Goal: Information Seeking & Learning: Learn about a topic

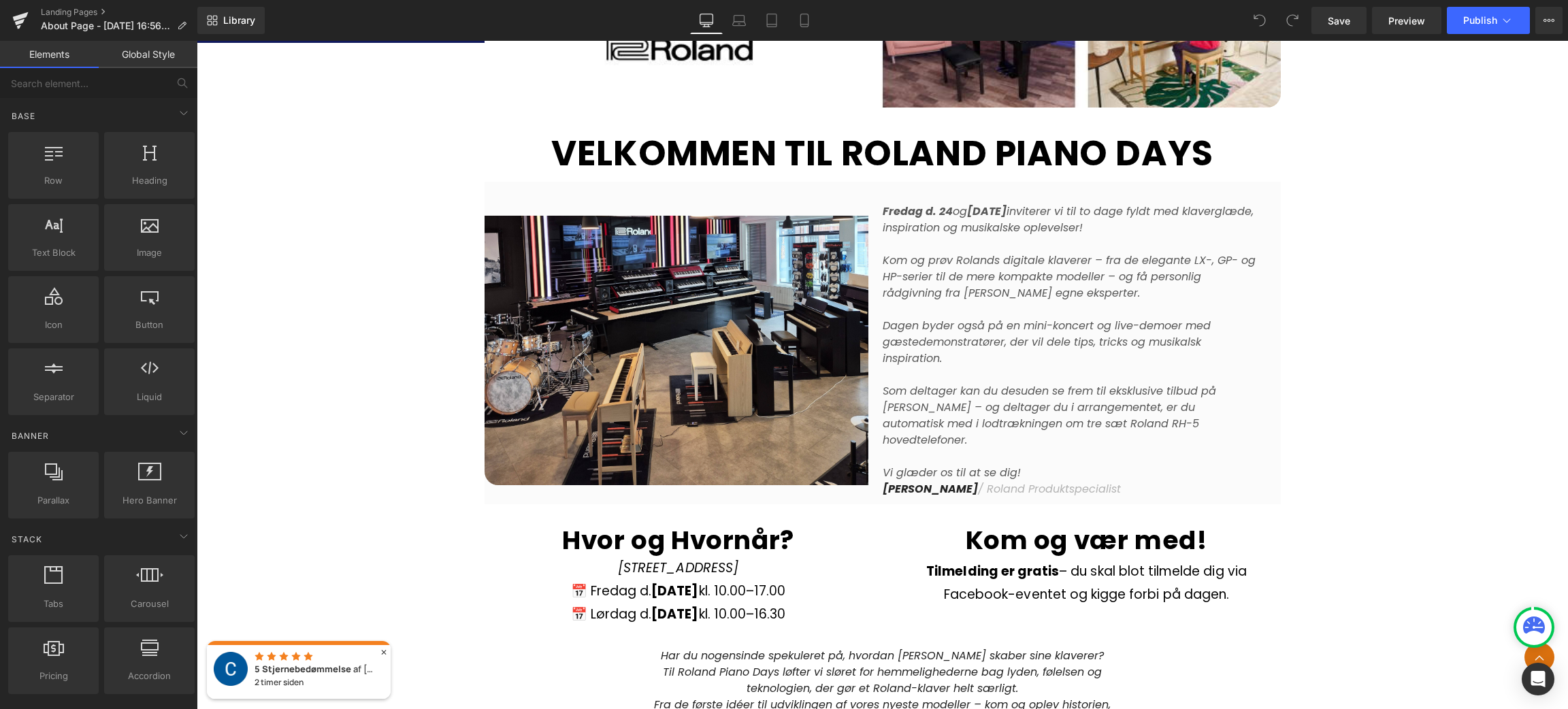
scroll to position [604, 0]
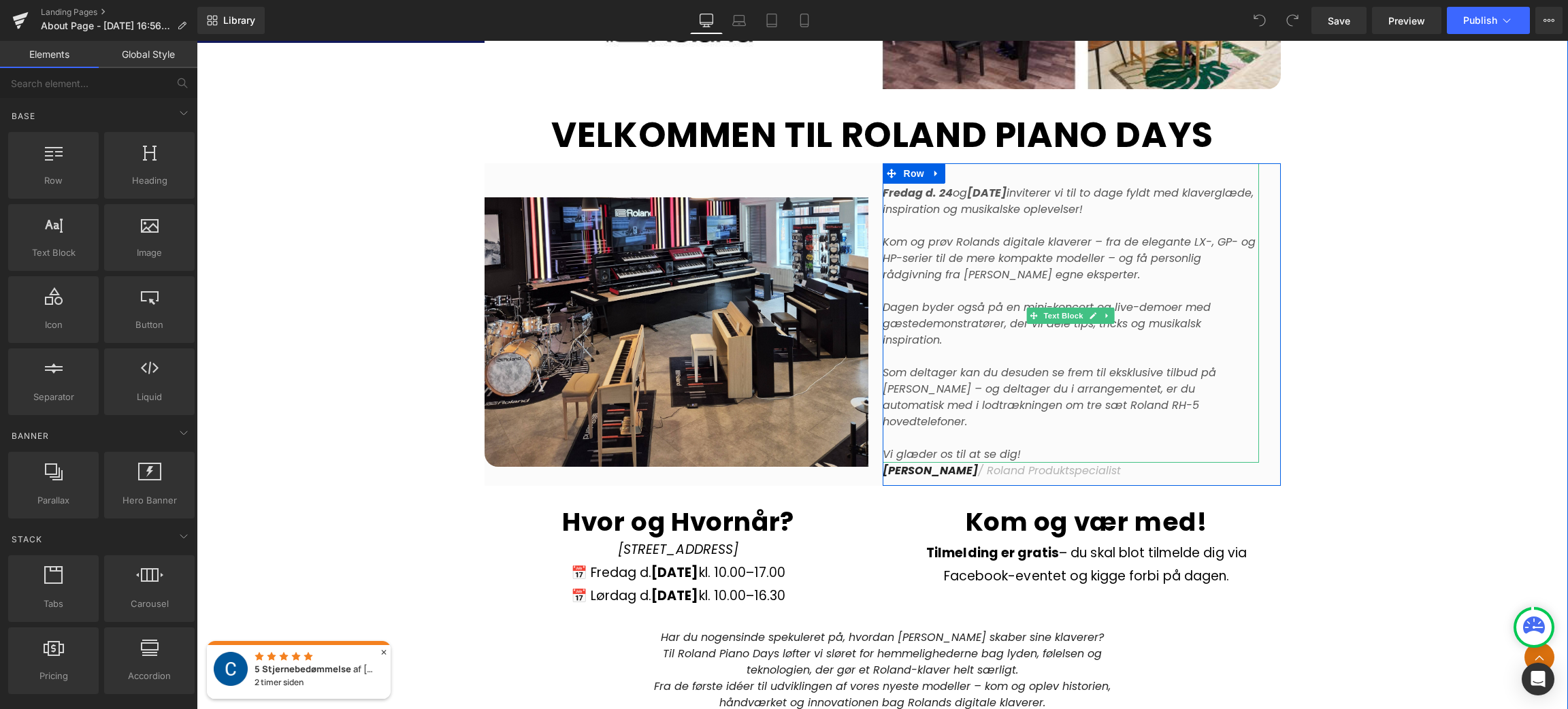
drag, startPoint x: 968, startPoint y: 326, endPoint x: 1040, endPoint y: 327, distance: 72.0
click at [968, 326] on icon "Dagen byder også på en mini-koncert og live-demoer med gæstedemonstratører, der…" at bounding box center [1046, 323] width 328 height 49
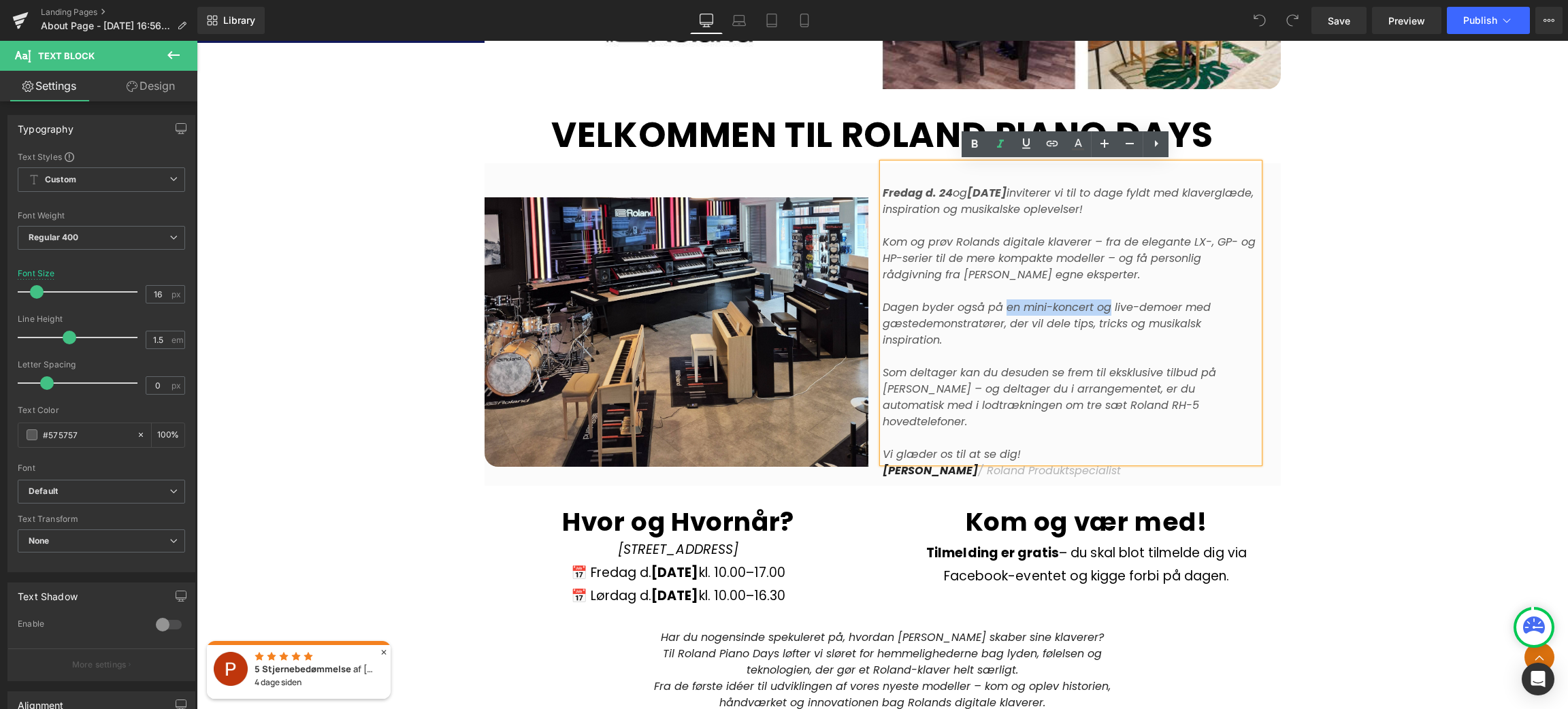
drag, startPoint x: 1103, startPoint y: 304, endPoint x: 1001, endPoint y: 306, distance: 102.0
click at [1001, 306] on icon "Dagen byder også på en mini-koncert og live-demoer med gæstedemonstratører, der…" at bounding box center [1046, 323] width 328 height 49
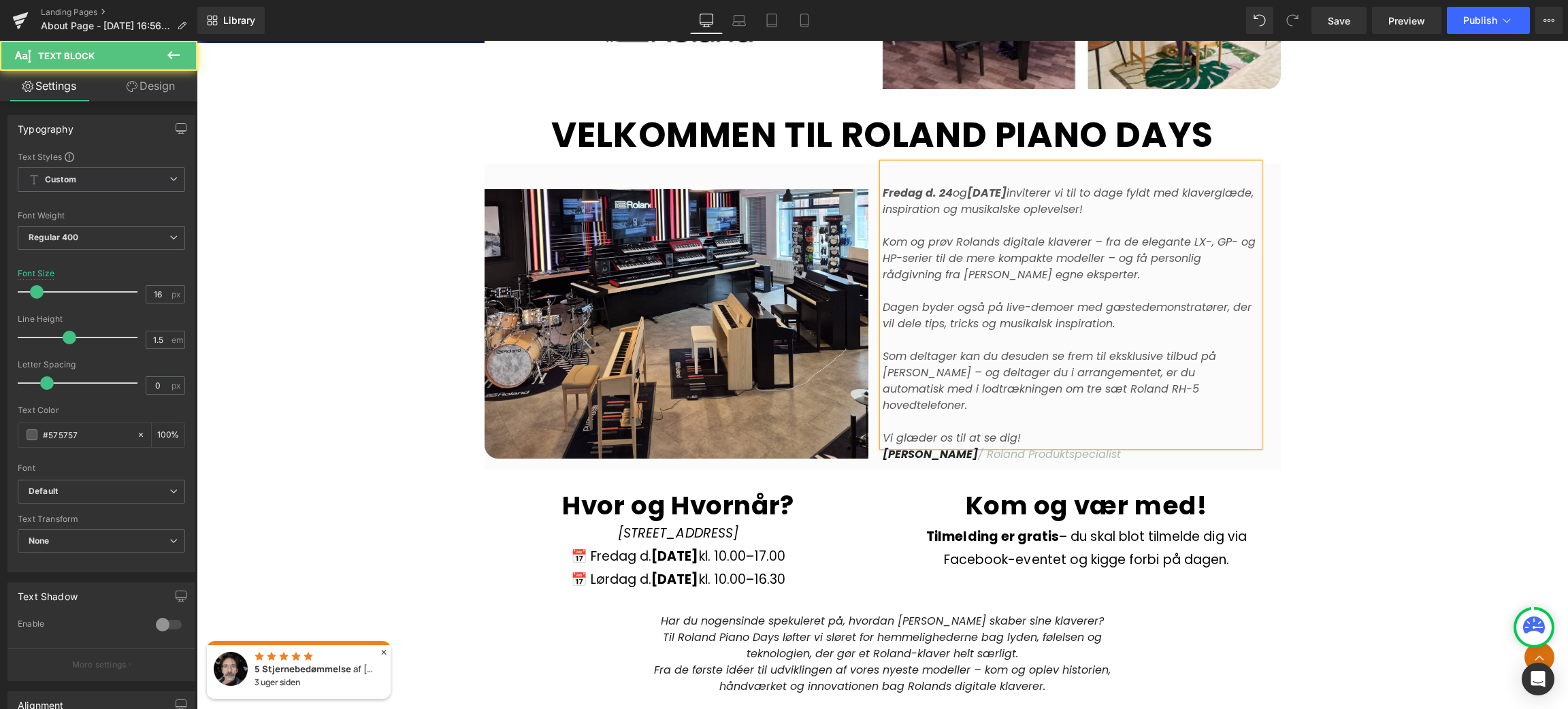
click at [1142, 326] on p "Dagen byder også på live-demoer med gæstedemonstratører, der vil dele tips, tri…" at bounding box center [1071, 324] width 376 height 49
click at [1435, 375] on div "Image Row VELKOMMEN TIL ROLAND PIANO DAYS Heading Row [DATE] og [DATE] invitere…" at bounding box center [882, 429] width 1372 height 1425
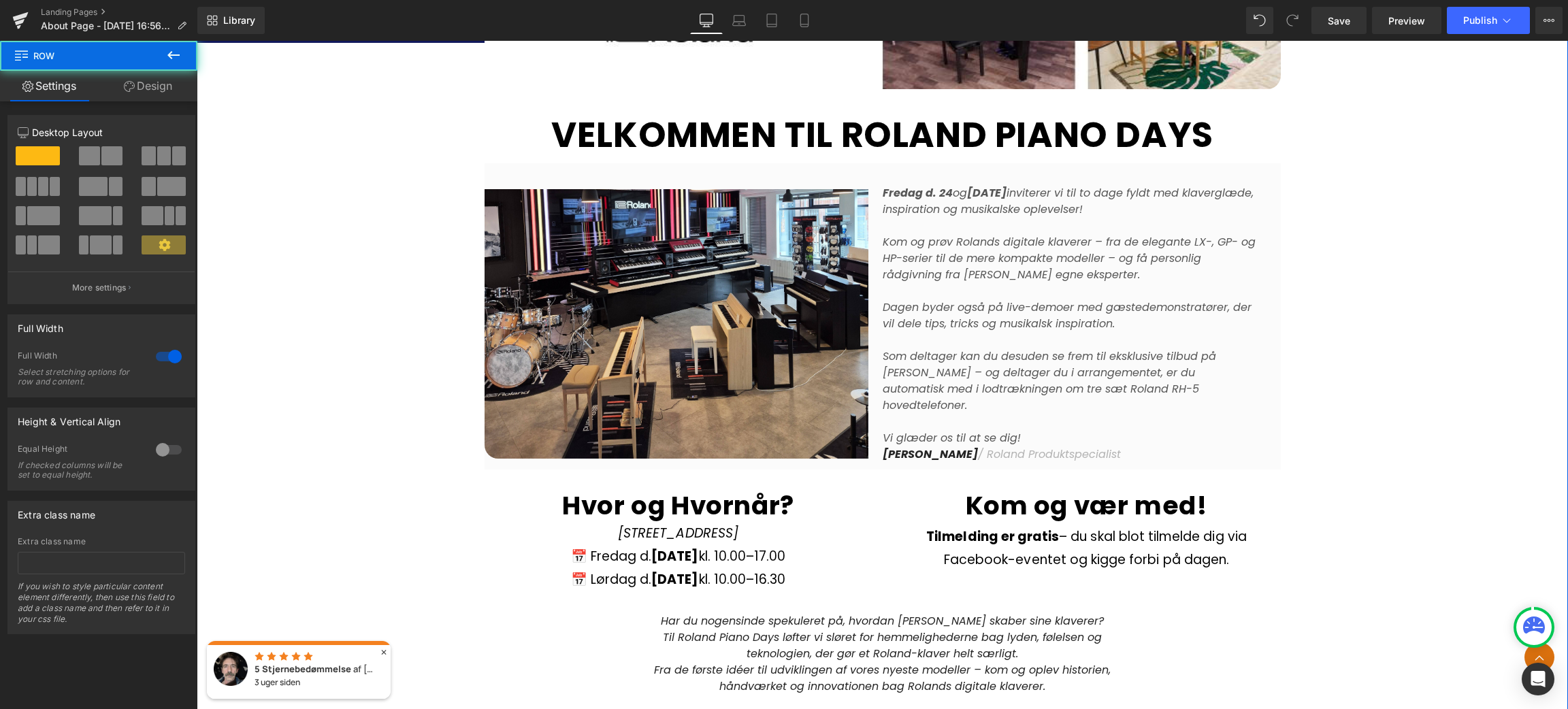
click at [1353, 281] on div "Image Row VELKOMMEN TIL ROLAND PIANO DAYS Heading Row [DATE] og [DATE] invitere…" at bounding box center [882, 429] width 1372 height 1425
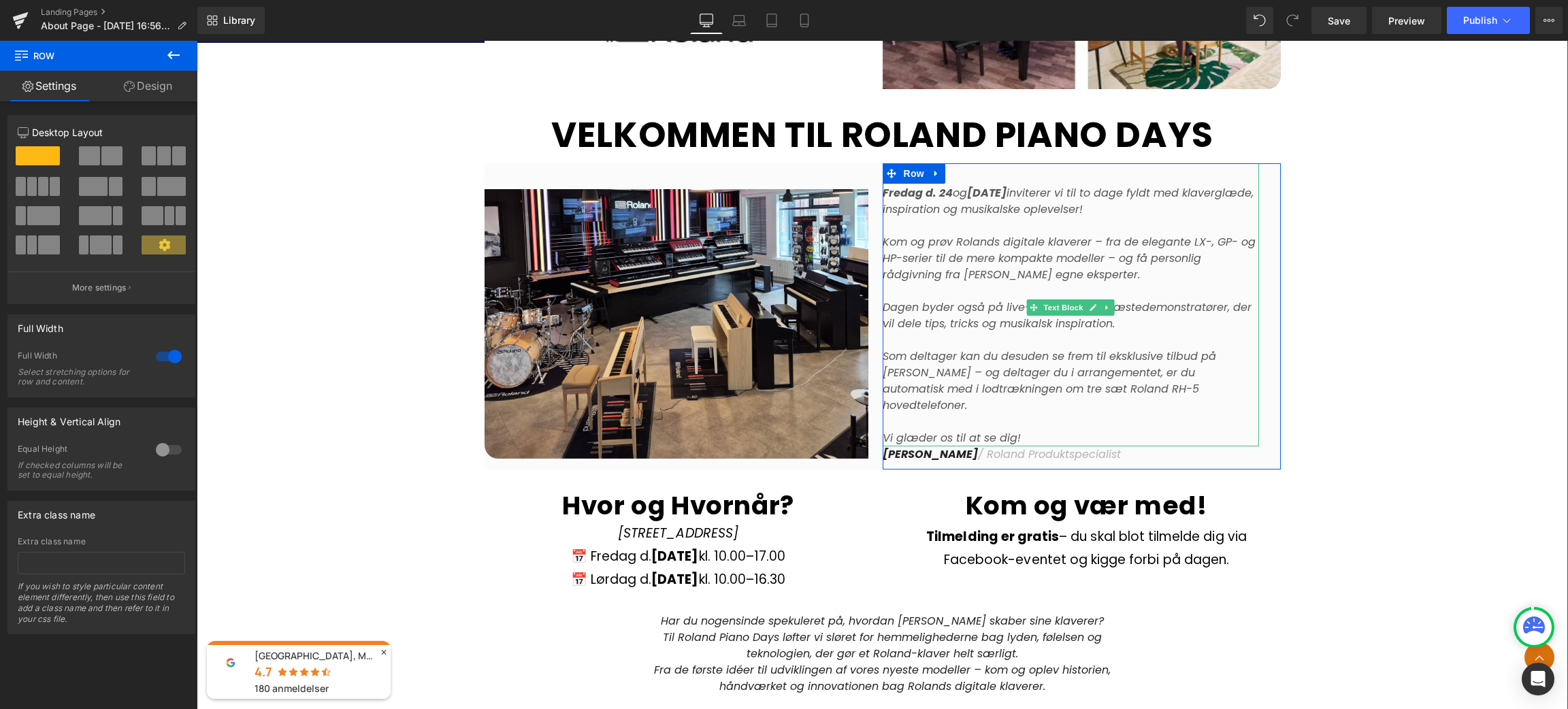
click at [1108, 273] on p "Kom og prøv Rolands digitale klaverer – fra de elegante LX-, GP- og HP-serier t…" at bounding box center [1071, 267] width 376 height 66
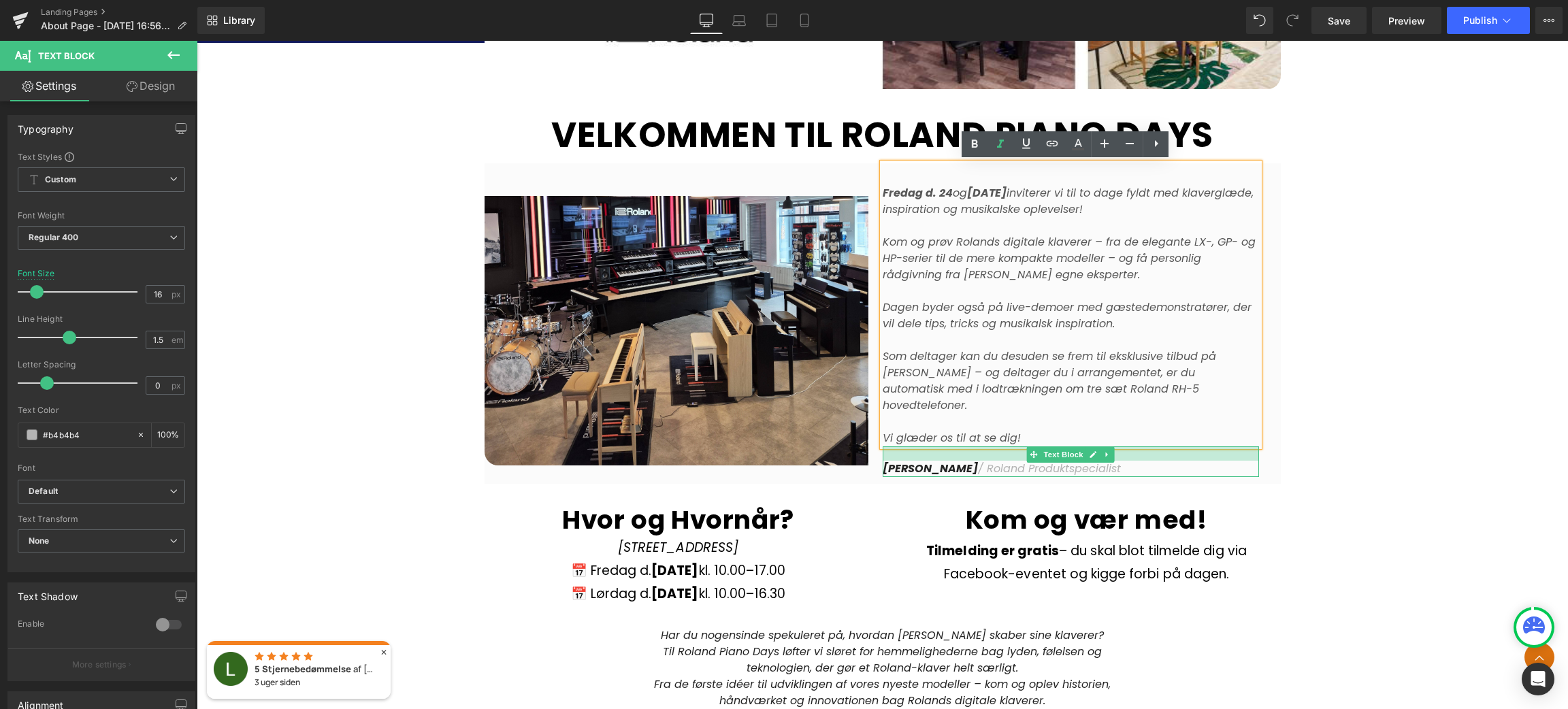
drag, startPoint x: 1142, startPoint y: 428, endPoint x: 1142, endPoint y: 443, distance: 15.0
click at [1142, 446] on div at bounding box center [1071, 453] width 376 height 14
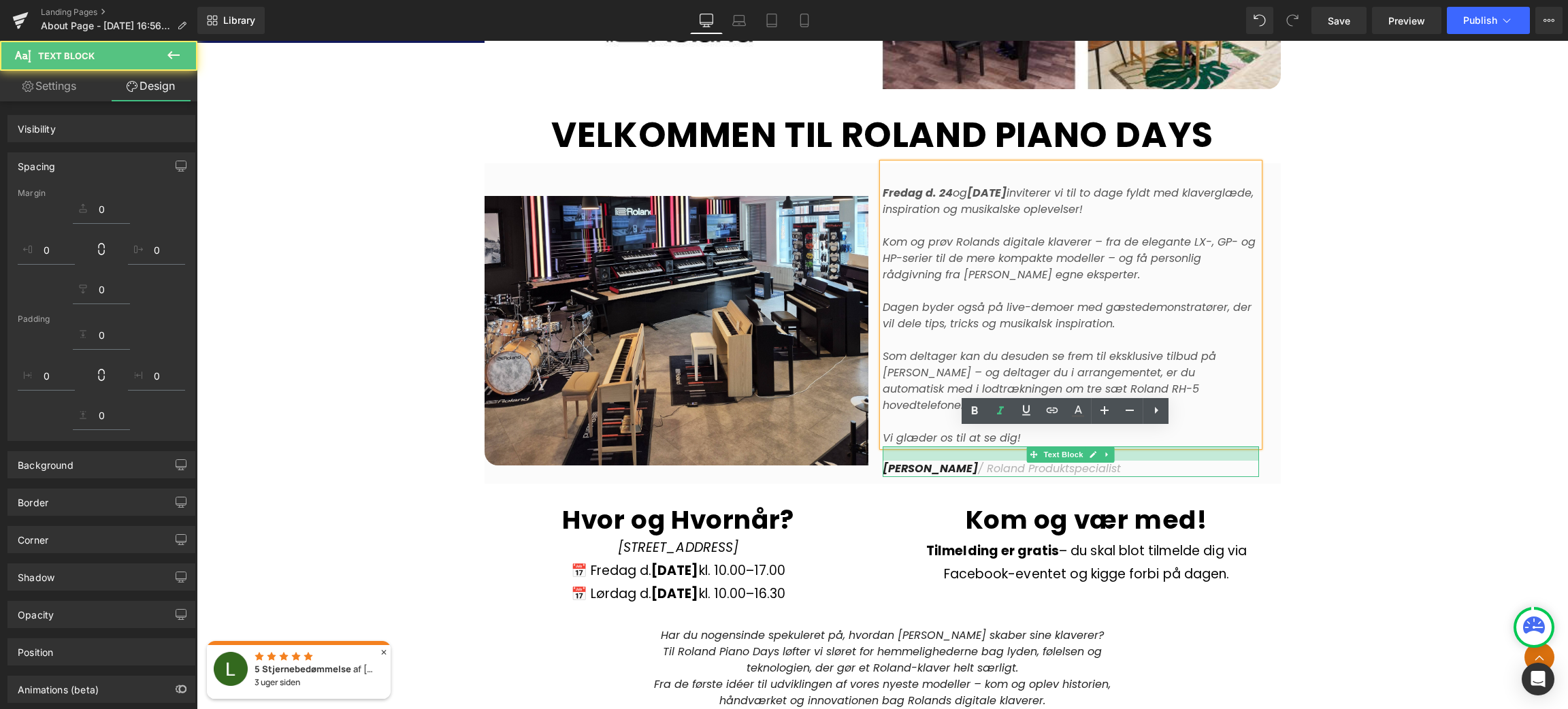
click at [1425, 460] on div "Image Row VELKOMMEN TIL ROLAND PIANO DAYS Heading Row [DATE] og [DATE] invitere…" at bounding box center [882, 436] width 1372 height 1440
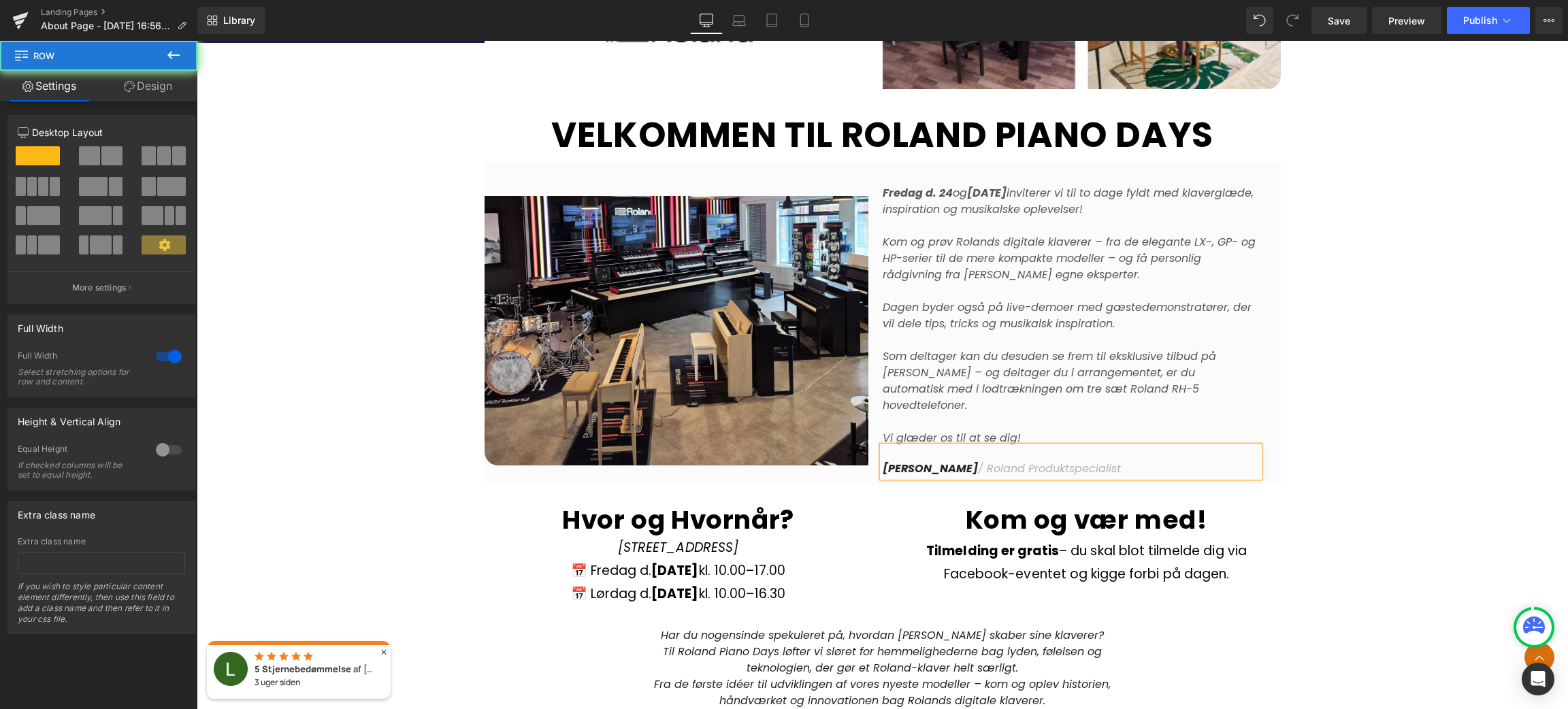
click at [1423, 460] on div "Image Row VELKOMMEN TIL ROLAND PIANO DAYS Heading Row [DATE] og [DATE] invitere…" at bounding box center [882, 436] width 1372 height 1440
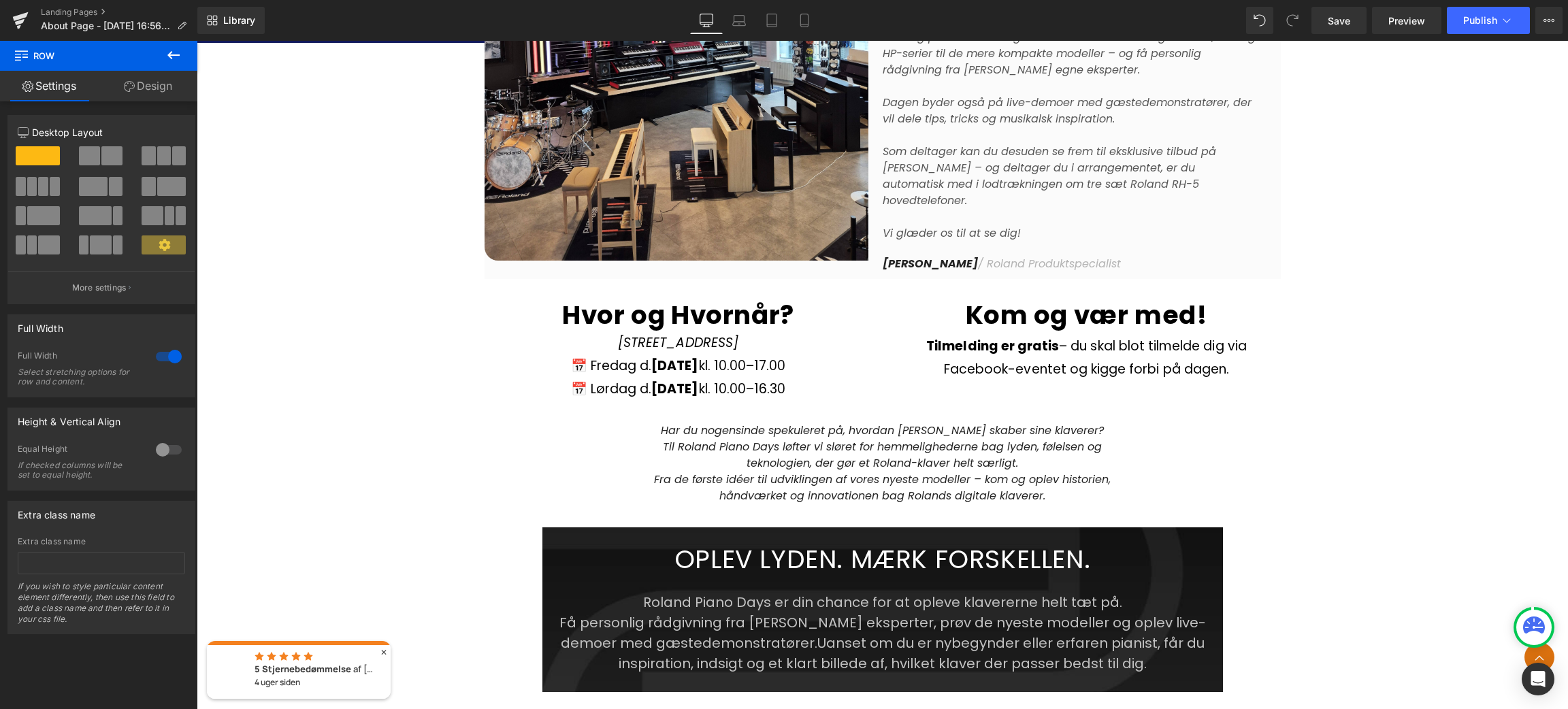
scroll to position [706, 0]
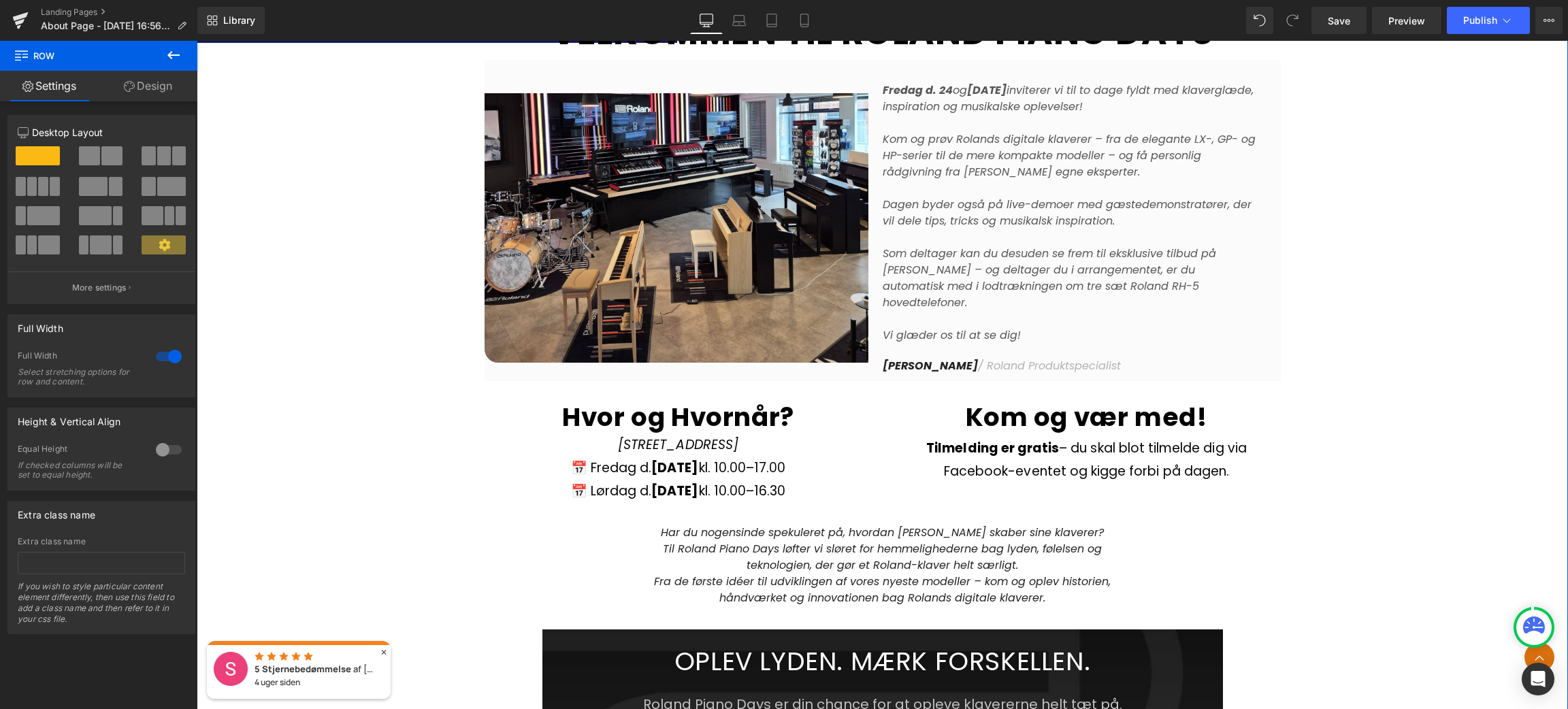
click at [1357, 472] on div "Image Row VELKOMMEN TIL ROLAND PIANO DAYS Heading Row [DATE] og [DATE] invitere…" at bounding box center [882, 333] width 1372 height 1440
click at [1366, 444] on div "Image Row VELKOMMEN TIL ROLAND PIANO DAYS Heading Row [DATE] og [DATE] invitere…" at bounding box center [882, 333] width 1372 height 1440
click at [1337, 25] on span "Save" at bounding box center [1339, 20] width 22 height 14
click at [1103, 171] on p "Kom og prøv Rolands digitale klaverer – fra de elegante LX-, GP- og HP-serier t…" at bounding box center [1071, 164] width 376 height 66
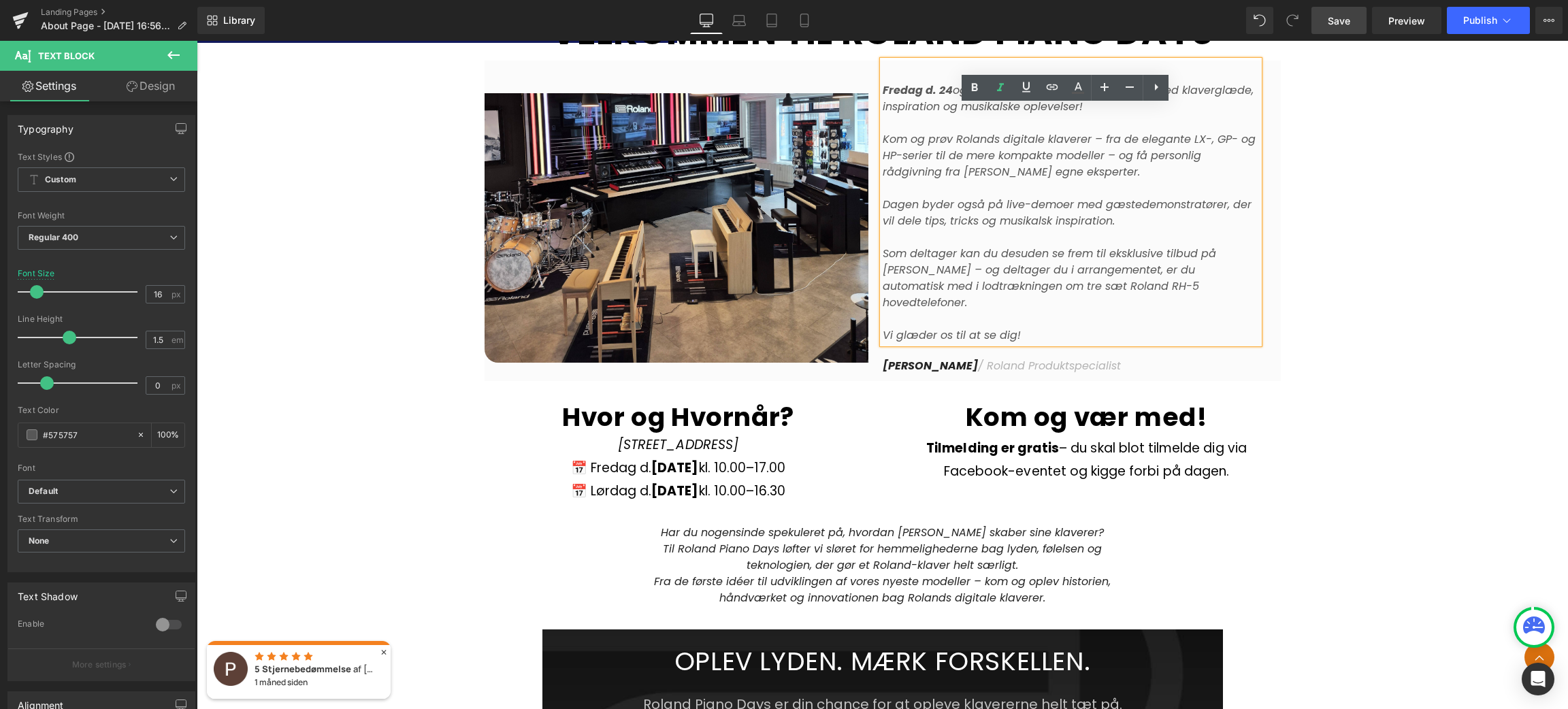
click at [1128, 171] on p "Kom og prøv Rolands digitale klaverer – fra de elegante LX-, GP- og HP-serier t…" at bounding box center [1071, 164] width 376 height 66
click at [1137, 180] on p "Kom og prøv Rolands digitale klaverer – fra de elegante LX-, GP- og HP-serier t…" at bounding box center [1071, 164] width 376 height 66
click at [883, 200] on icon "Dagen byder også på live-demoer med gæstedemonstratører, der vil dele tips, tri…" at bounding box center [1067, 212] width 369 height 32
click at [1127, 172] on p "Kom og prøv Rolands digitale klaverer – fra de elegante LX-, GP- og HP-serier t…" at bounding box center [1071, 164] width 376 height 66
click at [1144, 174] on p "Kom og prøv Rolands digitale klaverer – fra de elegante LX-, GP- og HP-serier t…" at bounding box center [1071, 164] width 376 height 66
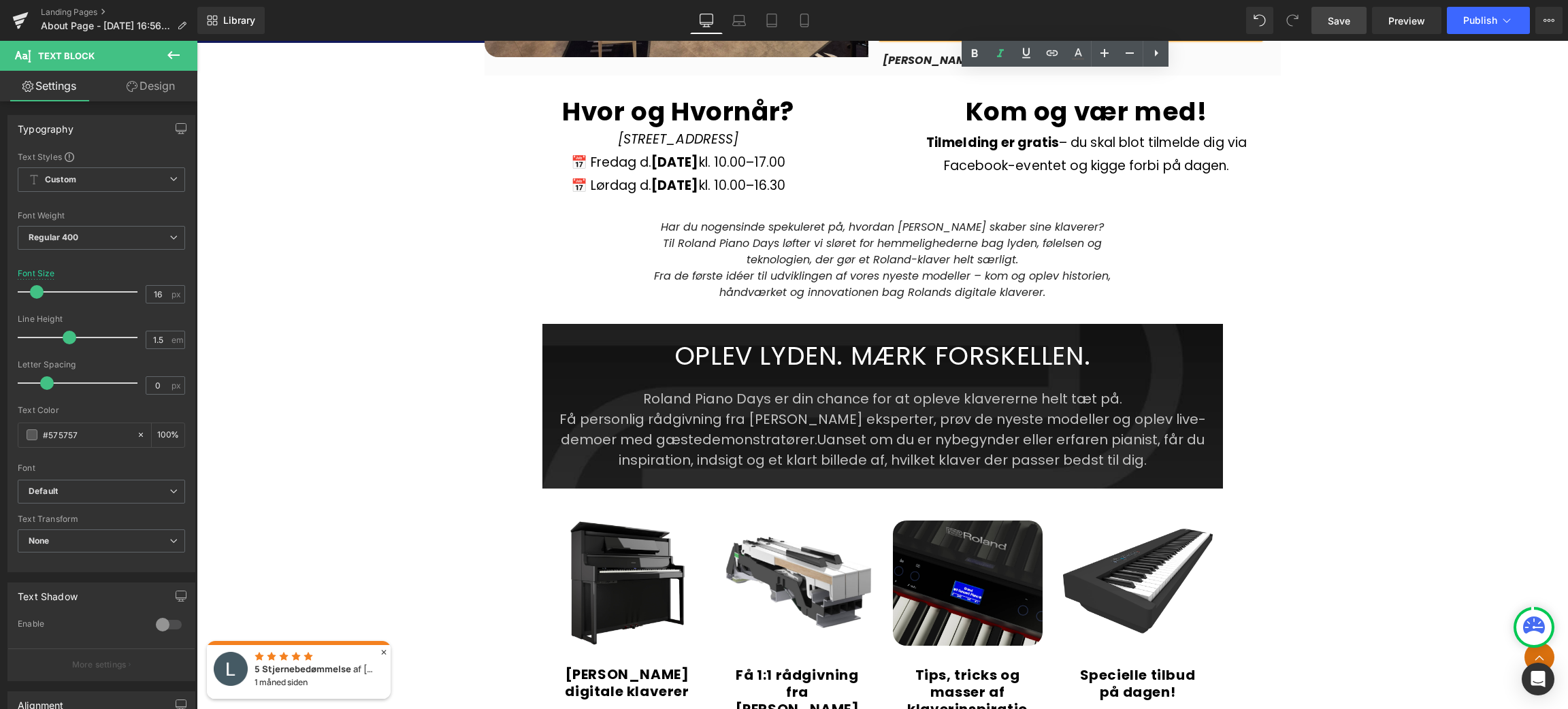
scroll to position [1114, 0]
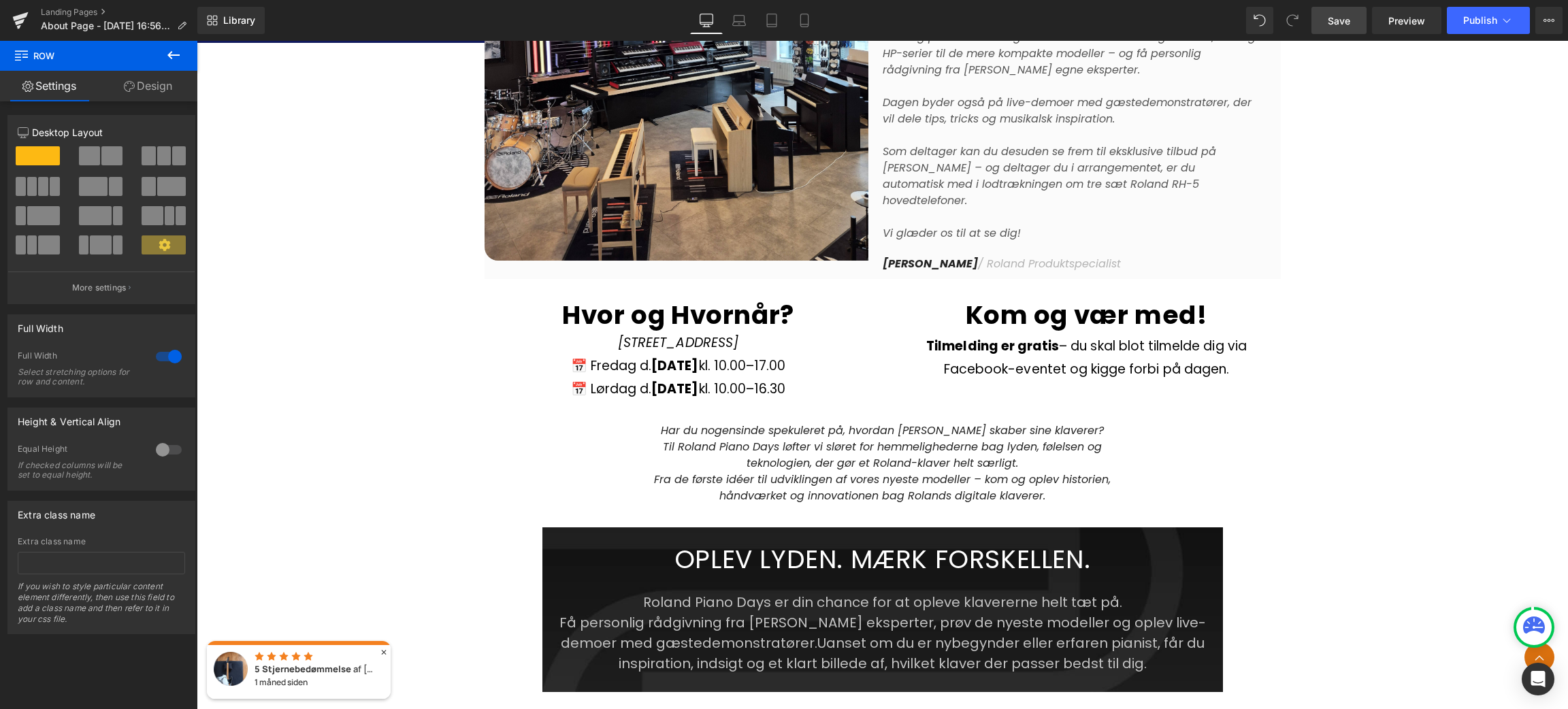
scroll to position [604, 0]
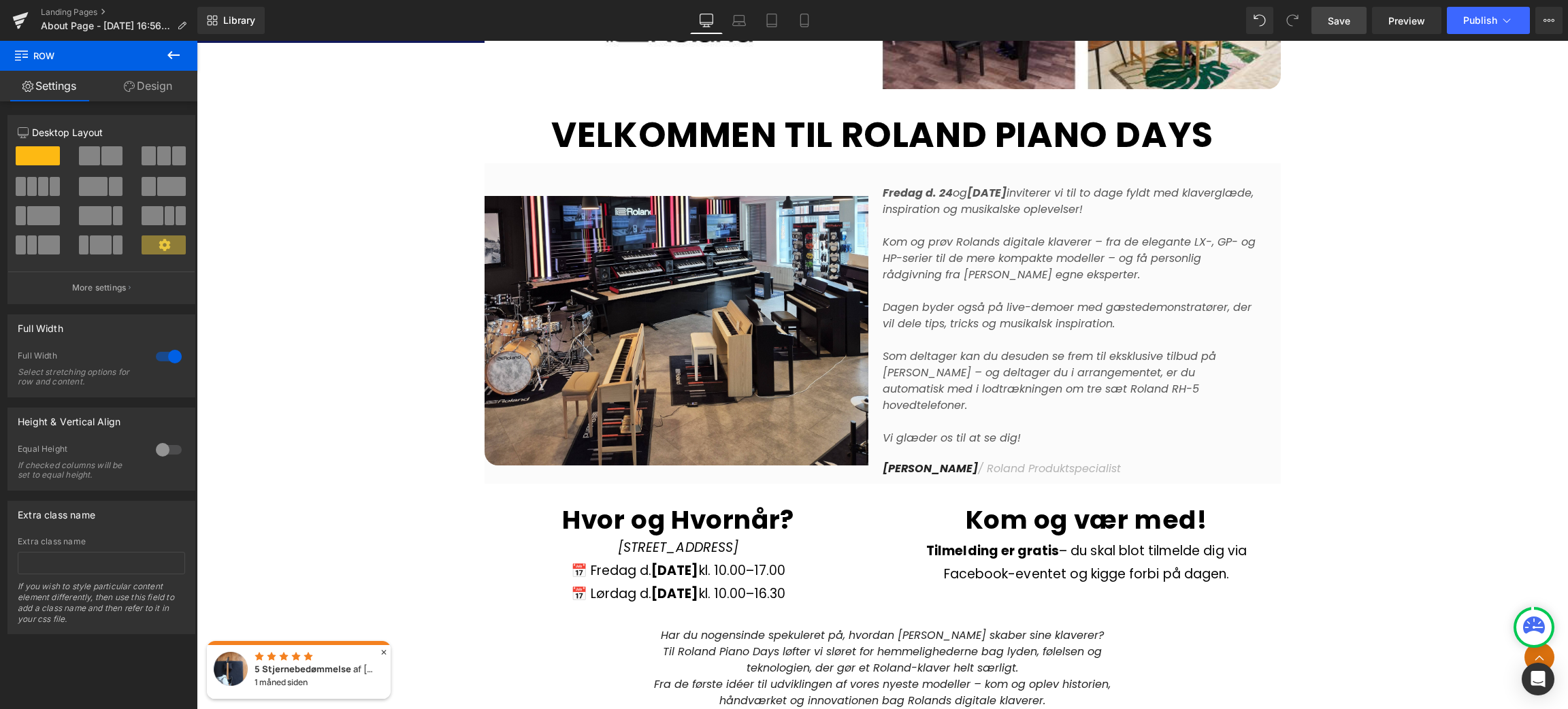
click at [1347, 14] on span "Save" at bounding box center [1339, 20] width 22 height 14
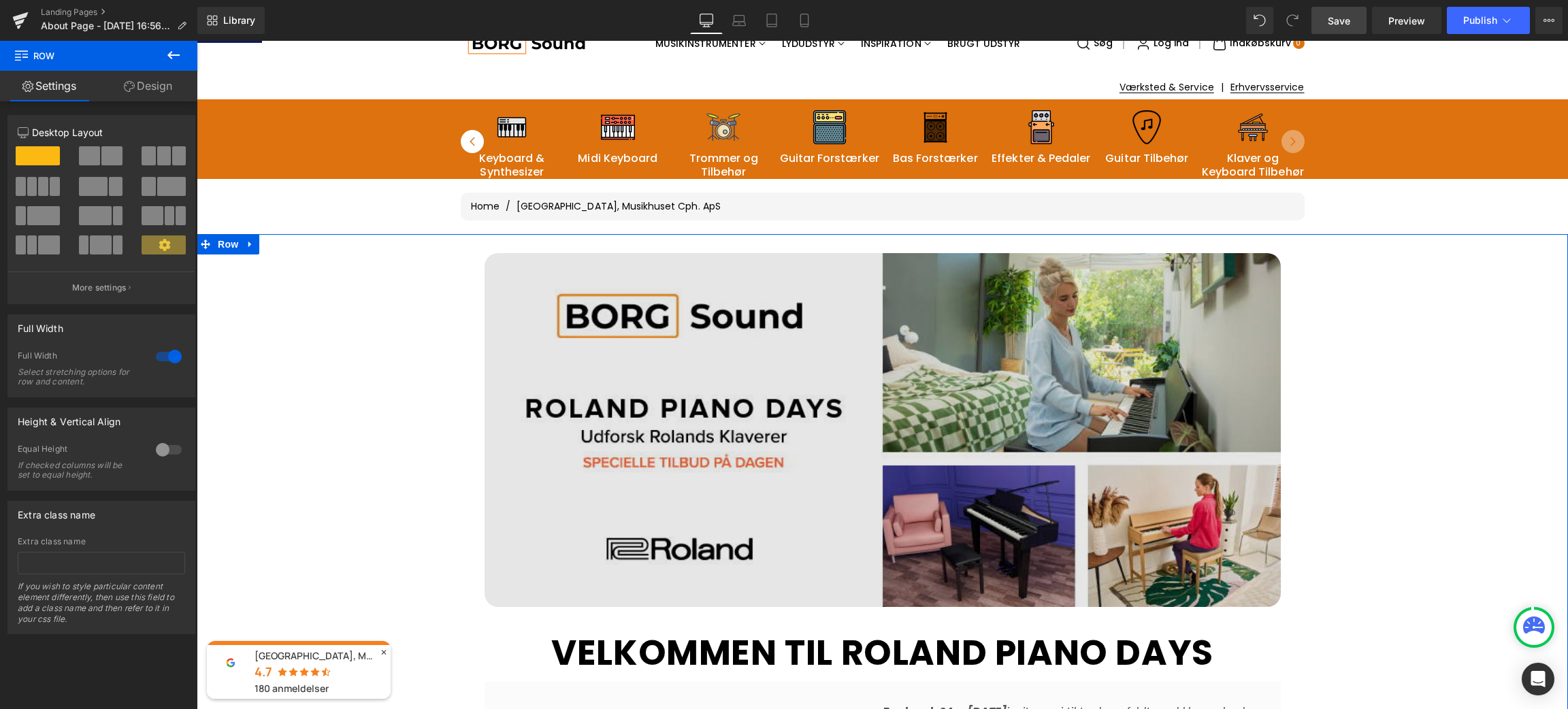
scroll to position [102, 0]
